Goal: Task Accomplishment & Management: Use online tool/utility

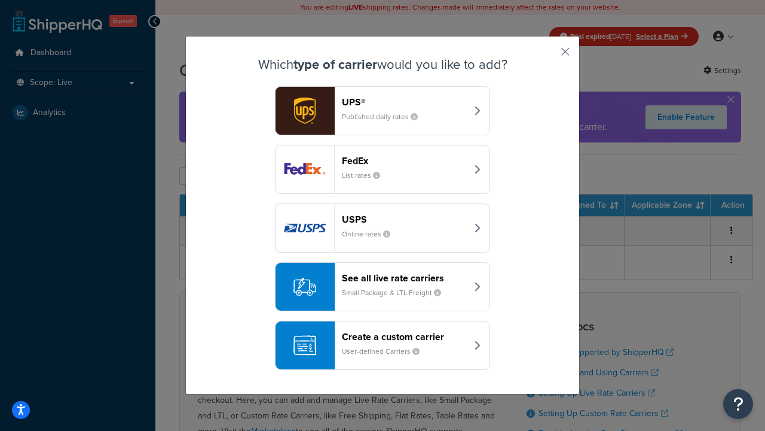
click at [383, 345] on div "Create a custom carrier User-defined Carriers" at bounding box center [404, 345] width 125 height 29
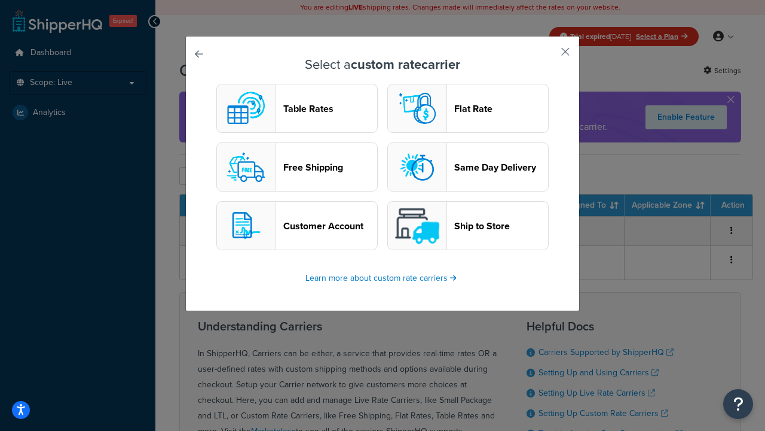
click at [297, 108] on header "Table Rates" at bounding box center [330, 108] width 94 height 11
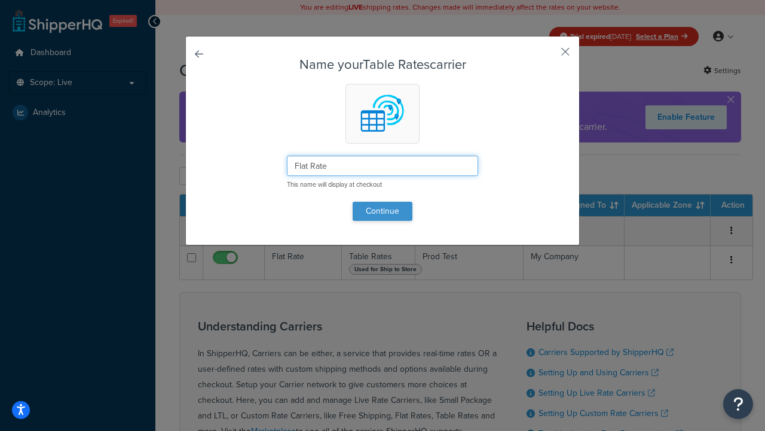
type input "Flat Rate"
click at [383, 210] on button "Continue" at bounding box center [383, 211] width 60 height 19
